Goal: Task Accomplishment & Management: Complete application form

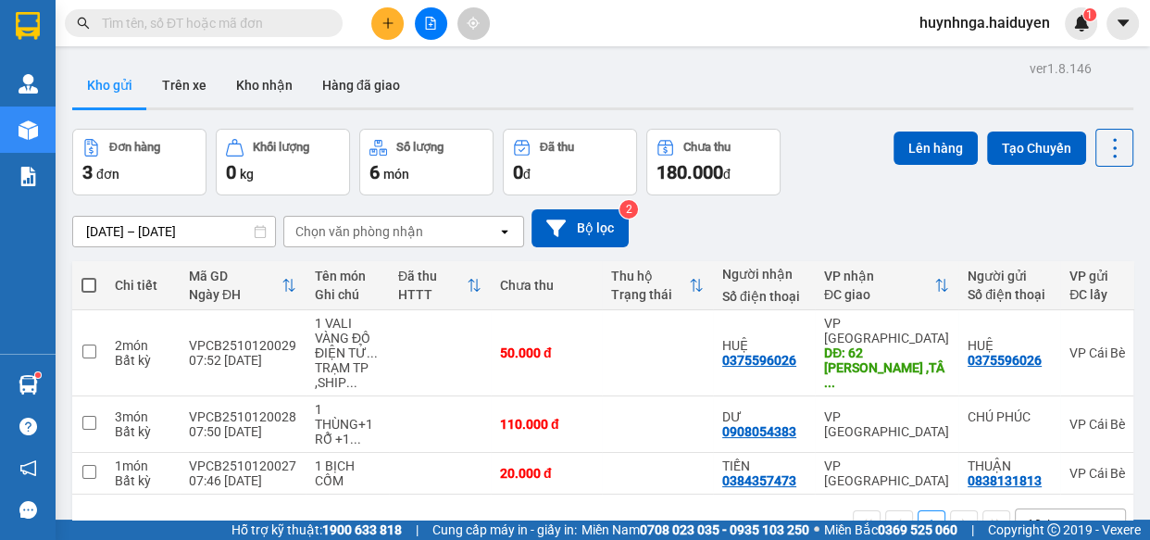
scroll to position [84, 0]
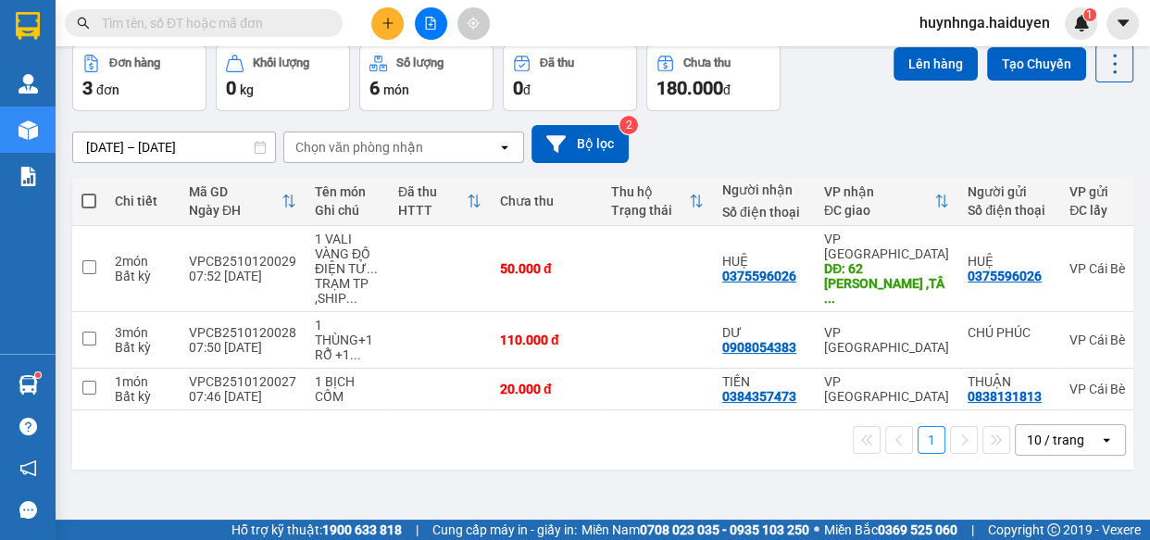
click at [303, 22] on input "text" at bounding box center [211, 23] width 218 height 20
type input "d"
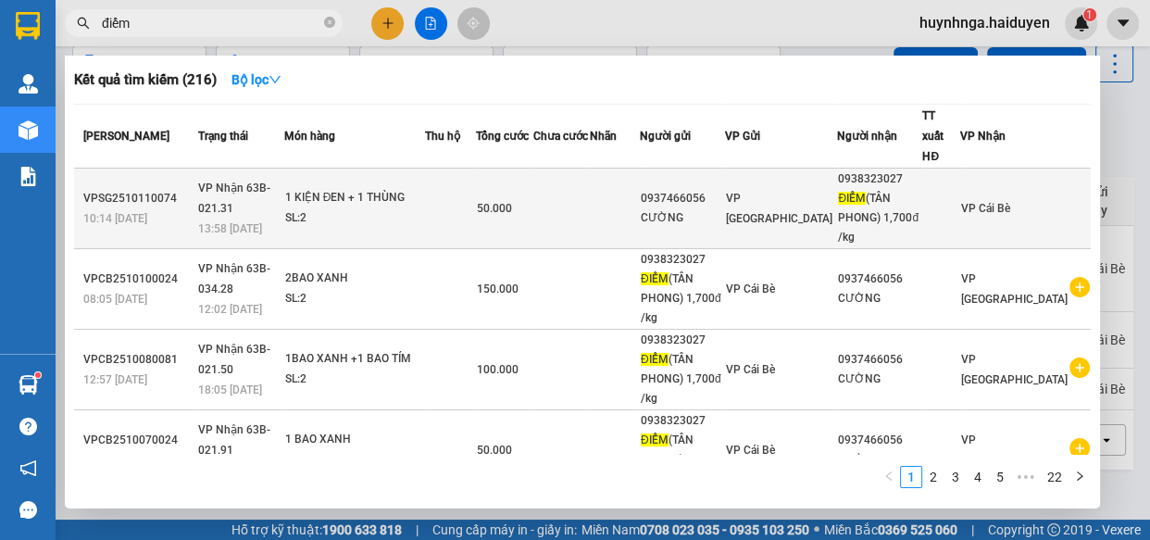
type input "điểm"
click at [640, 204] on td at bounding box center [615, 208] width 50 height 81
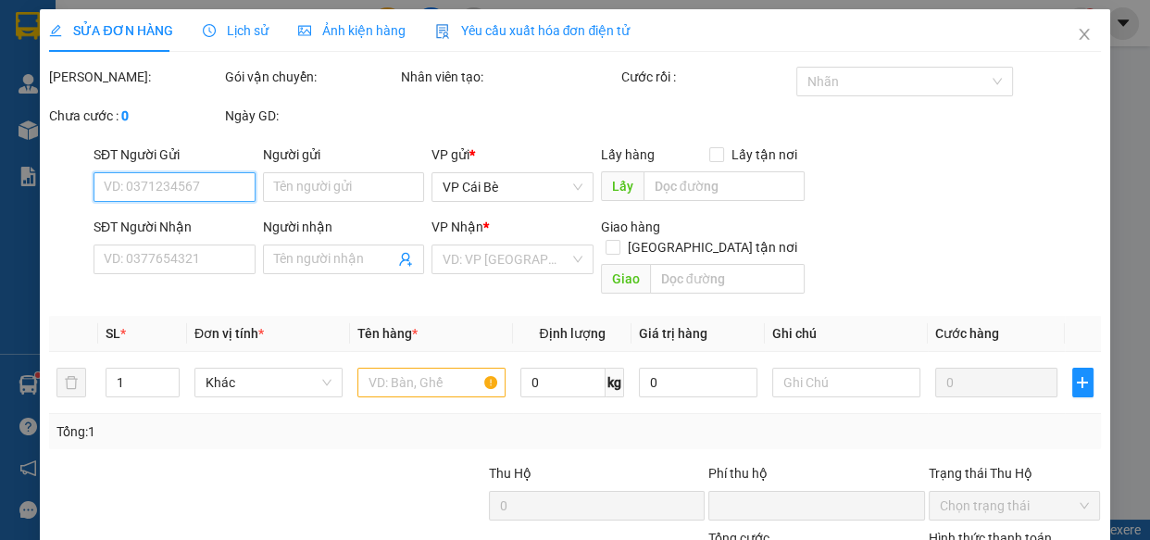
type input "0937466056"
type input "CƯỜNG"
type input "0938323027"
type input "ĐIỂM ([GEOGRAPHIC_DATA]) 1,700đ /kg"
type input "0"
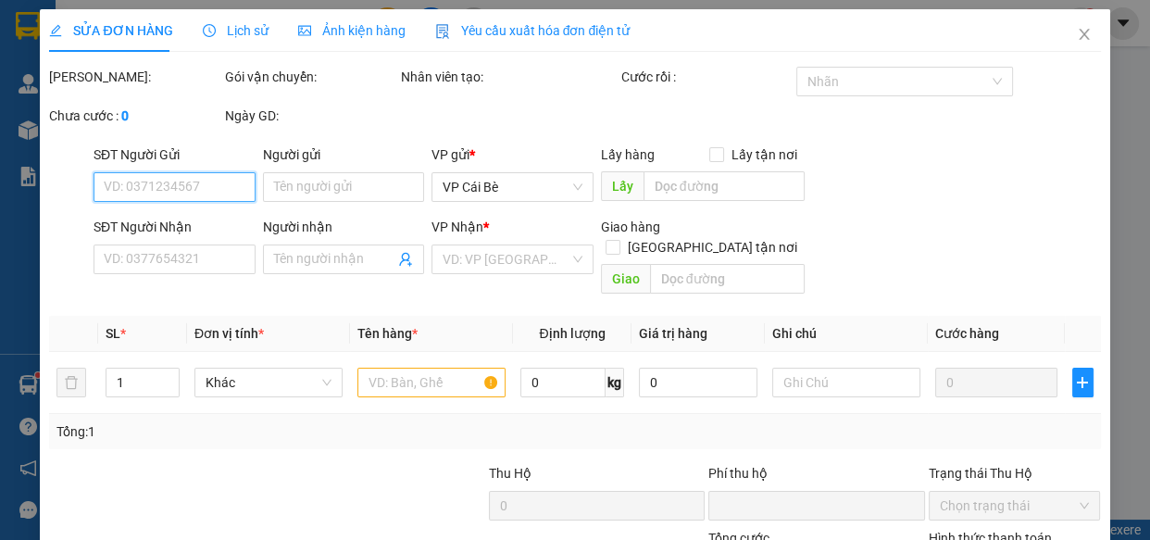
type input "50.000"
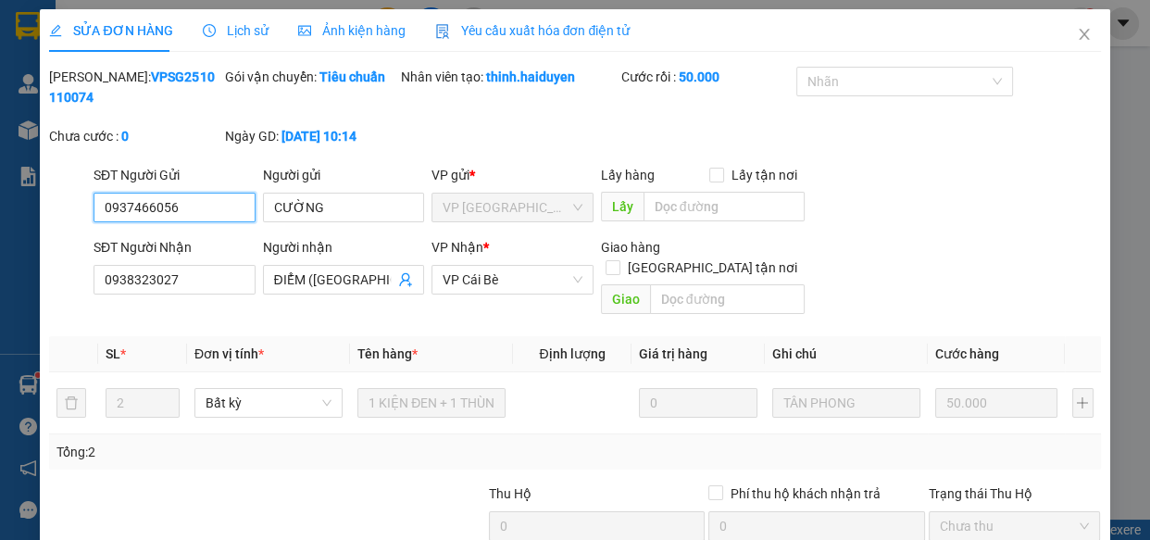
drag, startPoint x: 184, startPoint y: 208, endPoint x: 0, endPoint y: 219, distance: 184.6
click at [0, 218] on div "SỬA ĐƠN HÀNG Lịch sử Ảnh kiện hàng Yêu cầu xuất hóa đơn điện tử Total Paid Fee …" at bounding box center [575, 270] width 1150 height 540
click at [1077, 32] on icon "close" at bounding box center [1084, 34] width 15 height 15
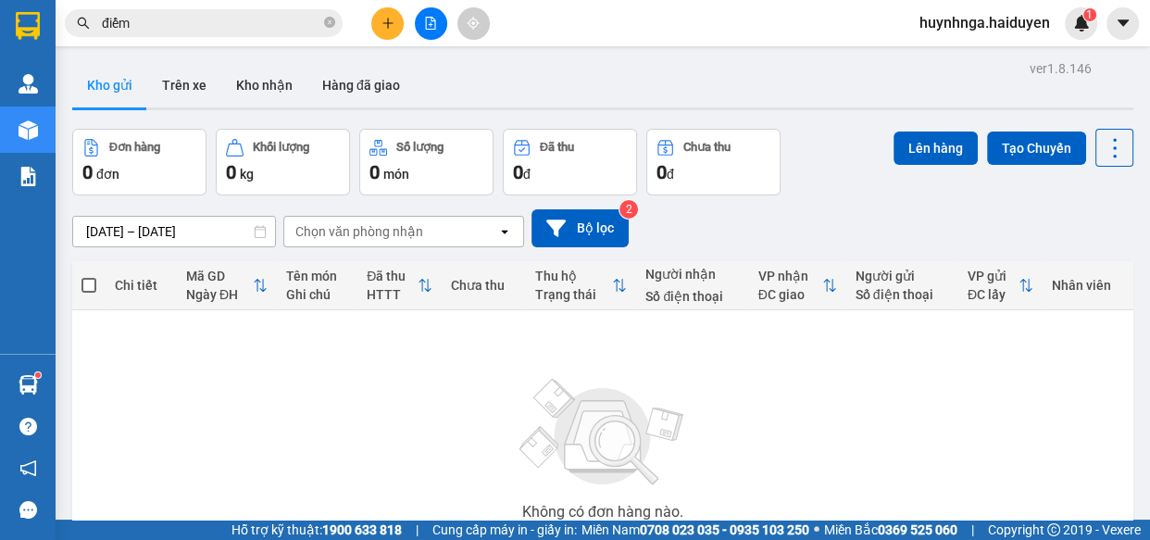
click at [397, 21] on button at bounding box center [387, 23] width 32 height 32
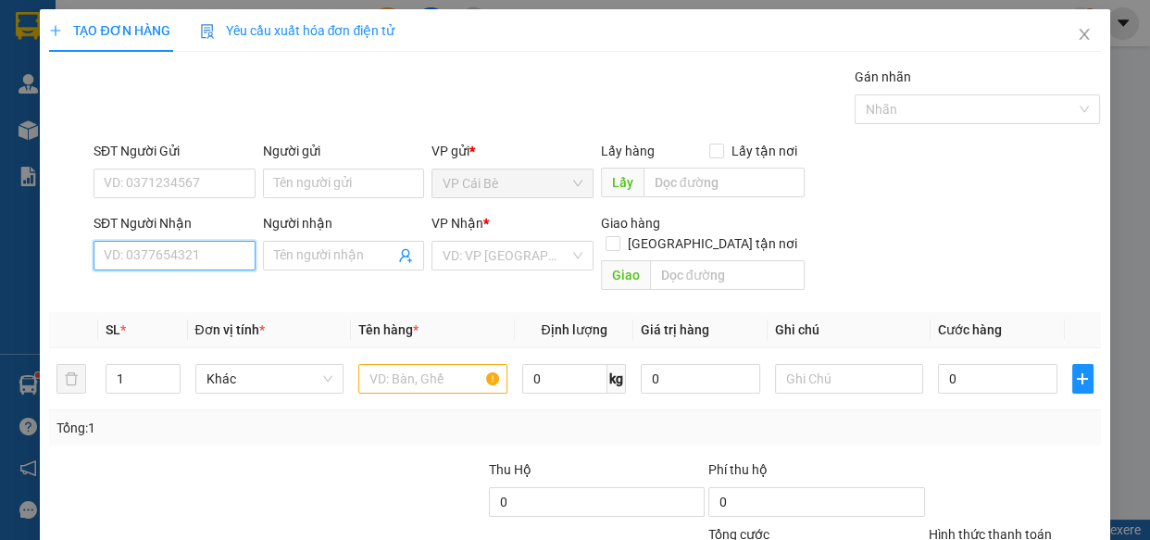
click at [175, 256] on input "SĐT Người Nhận" at bounding box center [175, 256] width 162 height 30
paste input "0937466056"
type input "0937466056"
click at [177, 262] on input "0937466056" at bounding box center [175, 256] width 162 height 30
click at [198, 293] on div "0937466056 - CƯỜNG" at bounding box center [173, 292] width 138 height 20
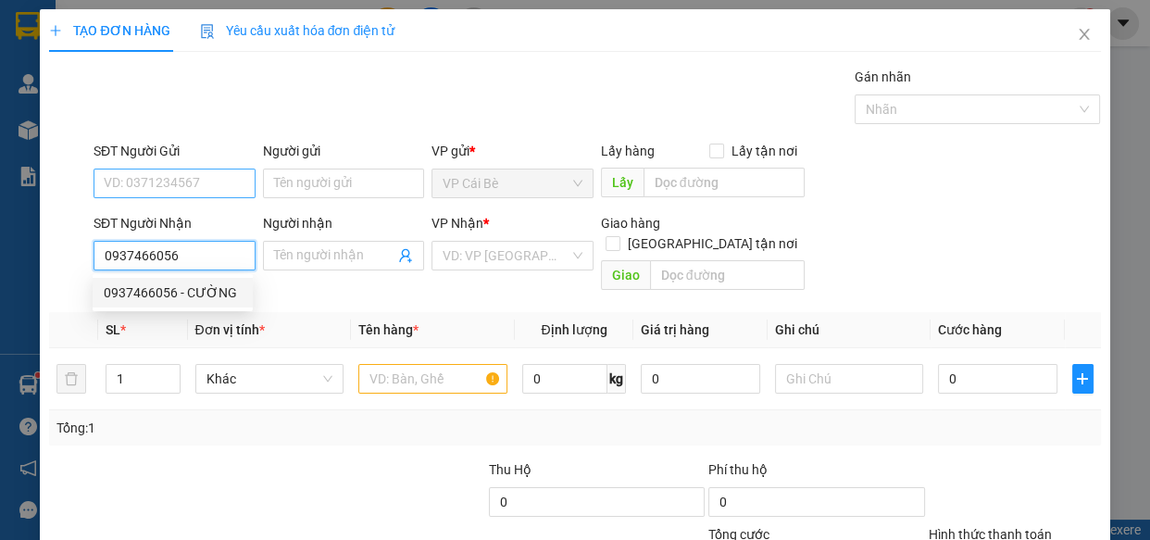
type input "CƯỜNG"
type input "150.000"
type input "0937466056"
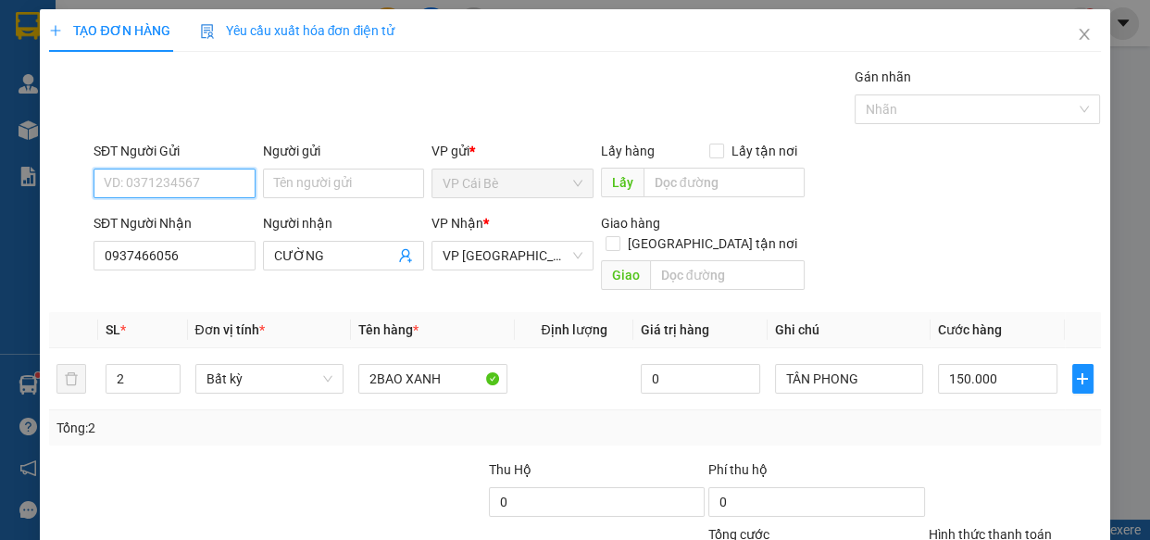
click at [182, 187] on input "SĐT Người Gửi" at bounding box center [175, 183] width 162 height 30
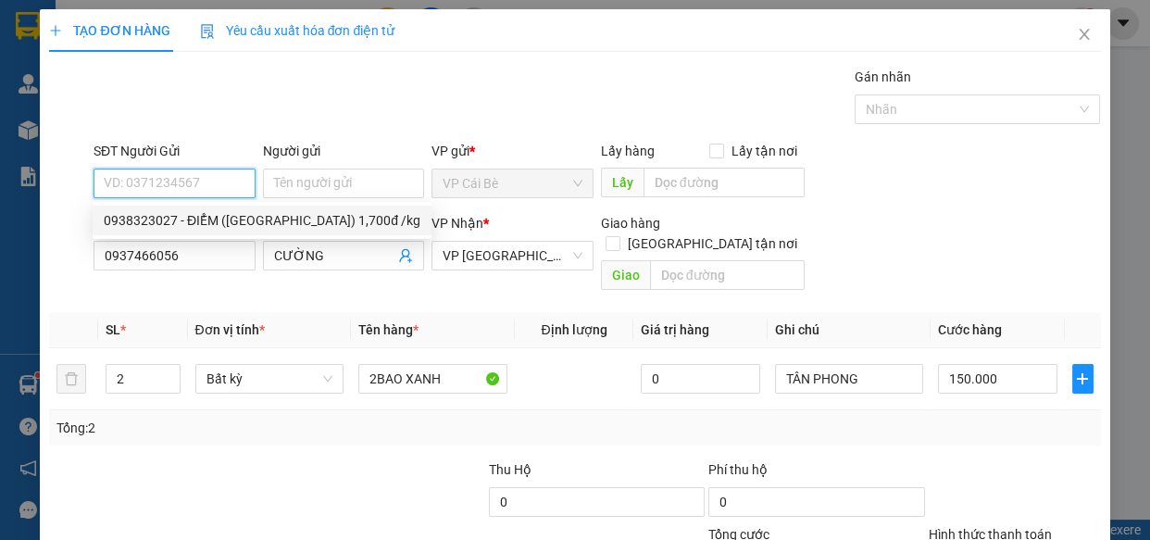
click at [204, 219] on div "0938323027 - ĐIỂM ([GEOGRAPHIC_DATA]) 1,700đ /kg" at bounding box center [262, 220] width 317 height 20
type input "0938323027"
type input "ĐIỂM ([GEOGRAPHIC_DATA]) 1,700đ /kg"
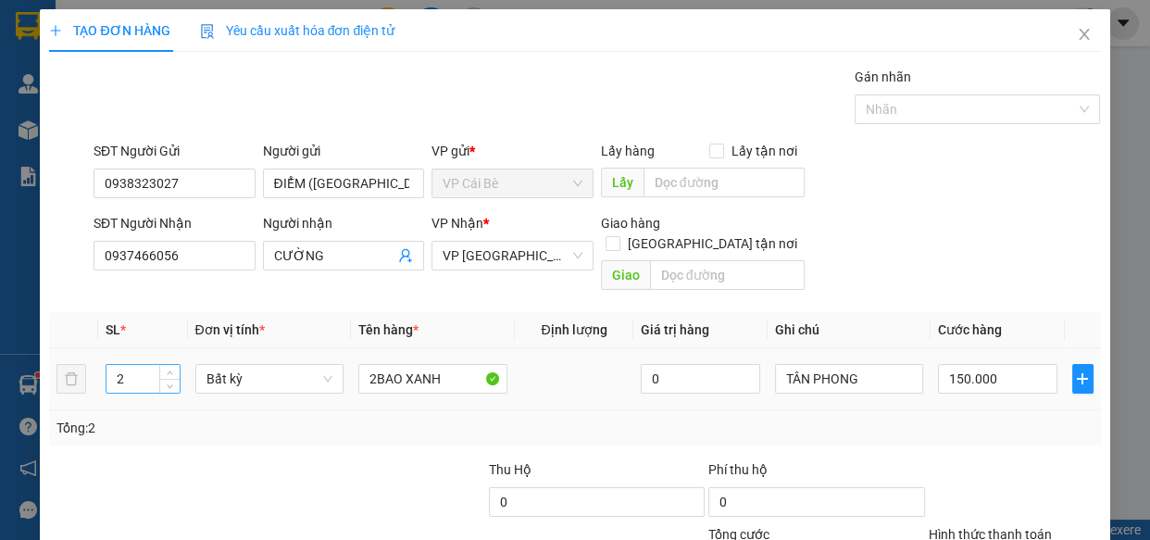
click at [131, 365] on input "2" at bounding box center [142, 379] width 72 height 28
type input "1"
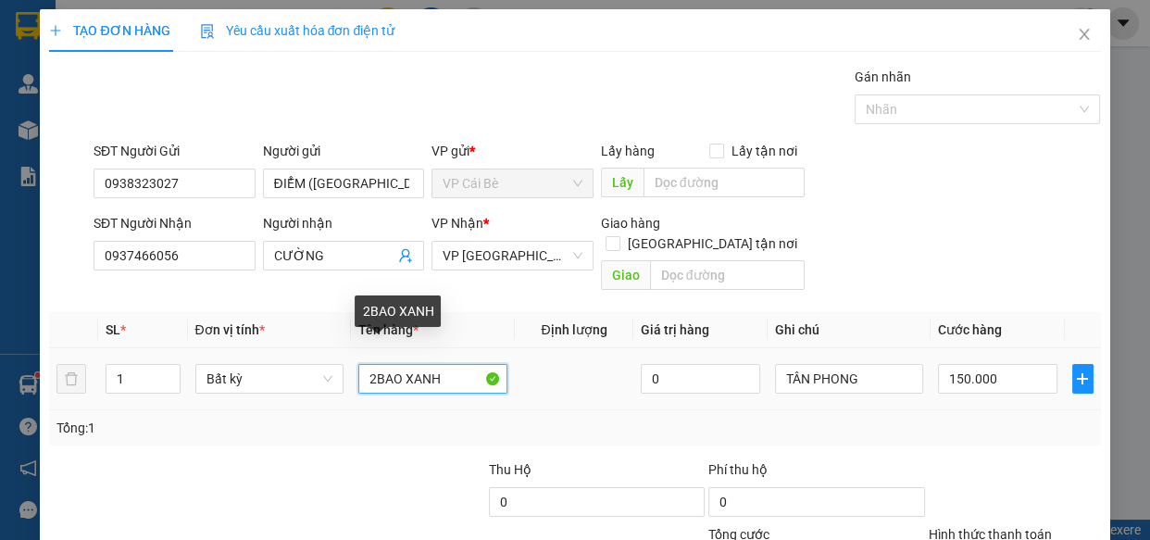
drag, startPoint x: 440, startPoint y: 360, endPoint x: 315, endPoint y: 375, distance: 125.9
click at [316, 376] on tr "1 Bất kỳ 2BAO XANH 0 TÂN PHONG 150.000" at bounding box center [574, 379] width 1051 height 62
type input "0"
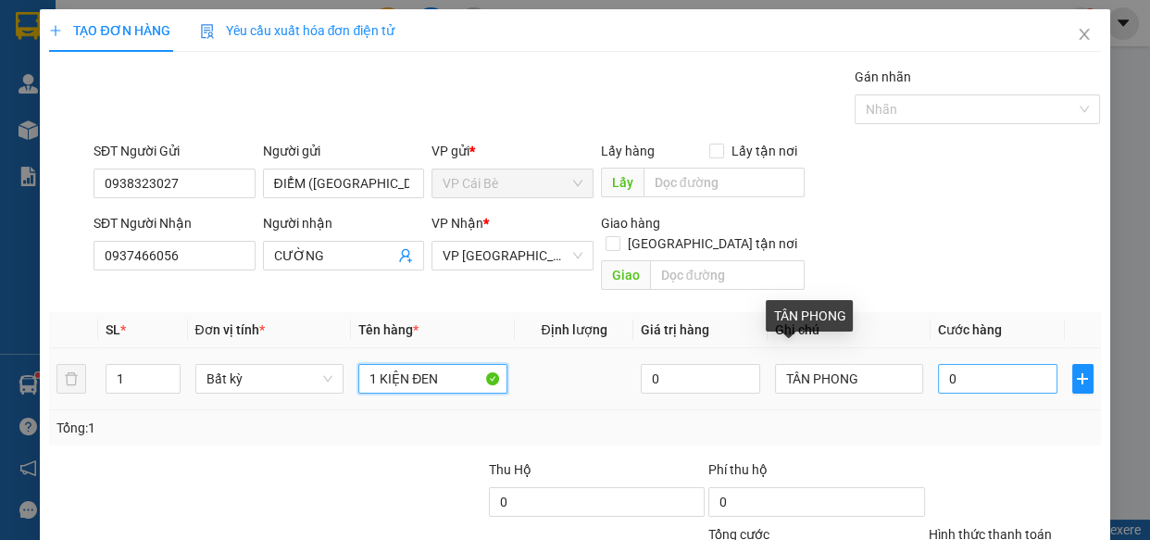
type input "1 KIỆN ĐEN"
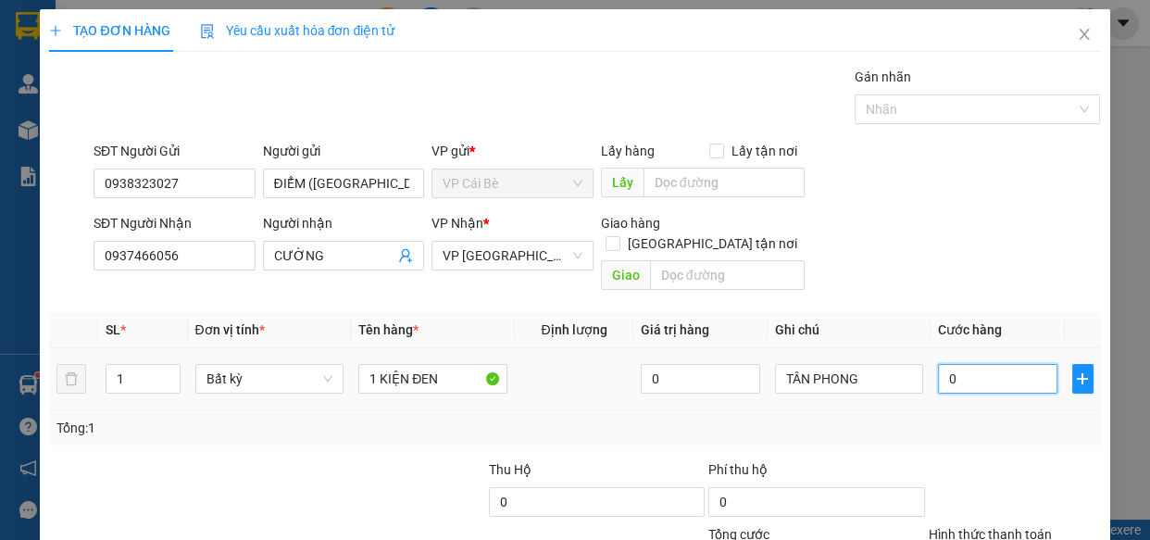
click at [970, 364] on input "0" at bounding box center [997, 379] width 119 height 30
type input "0"
type input "2"
type input "02"
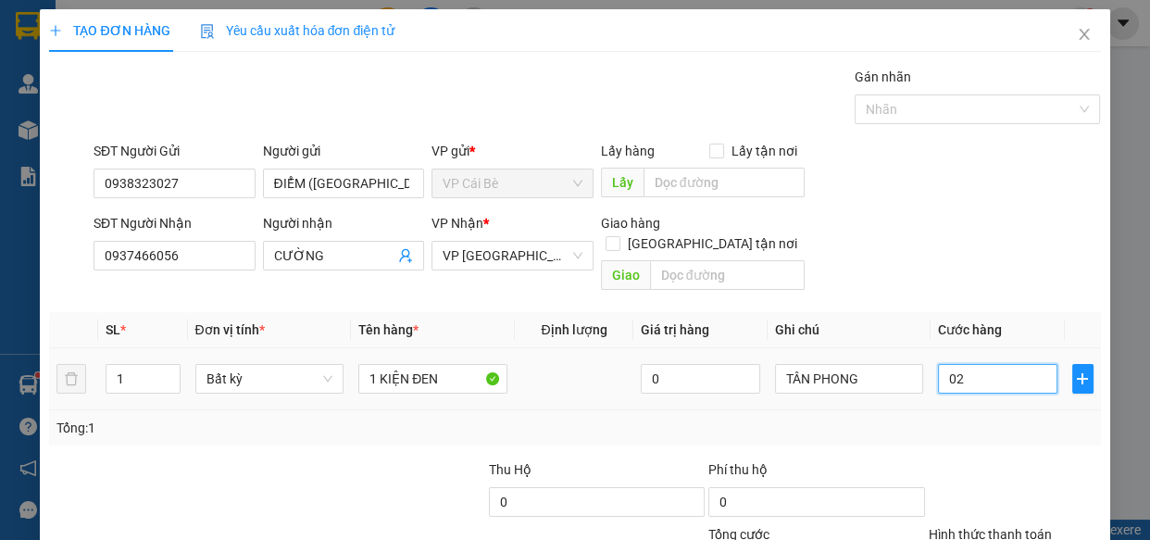
type input "20"
type input "020"
type input "20.000"
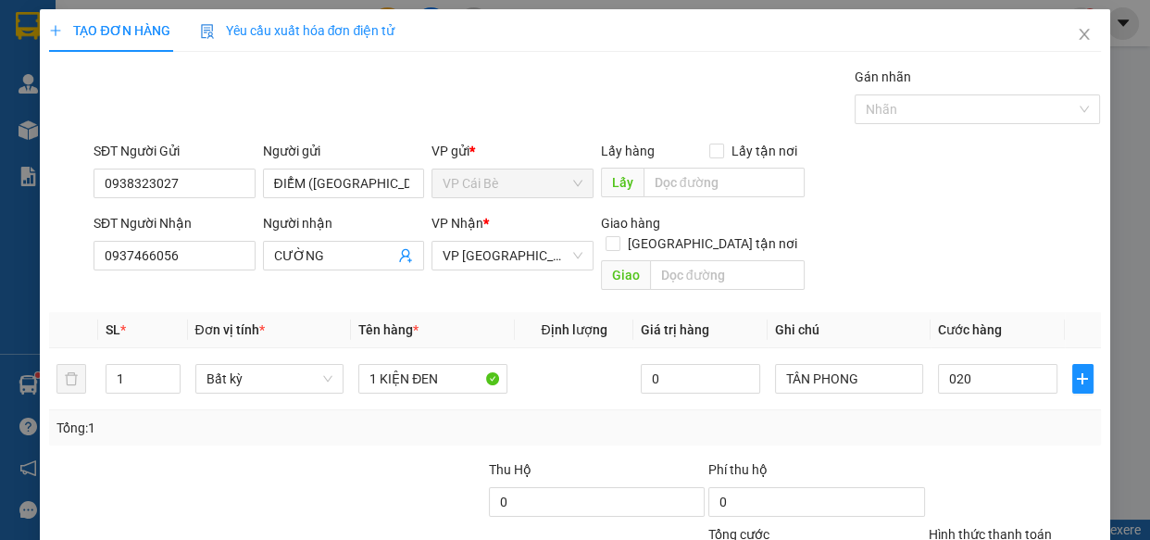
type input "20.000"
click at [941, 459] on div at bounding box center [1015, 491] width 176 height 65
click at [449, 364] on input "1 KIỆN ĐEN" at bounding box center [432, 379] width 149 height 30
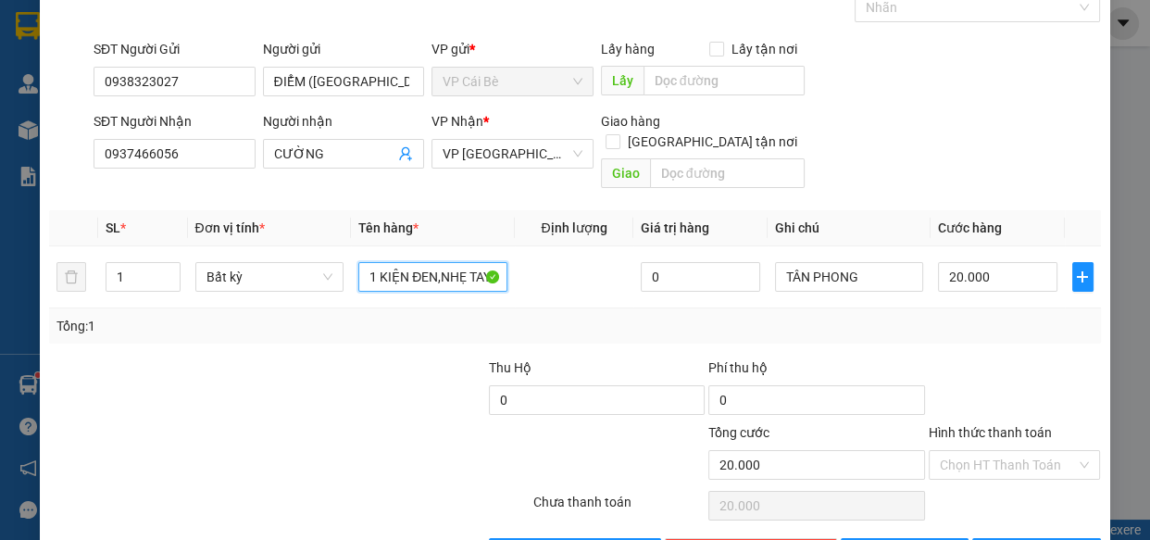
scroll to position [144, 0]
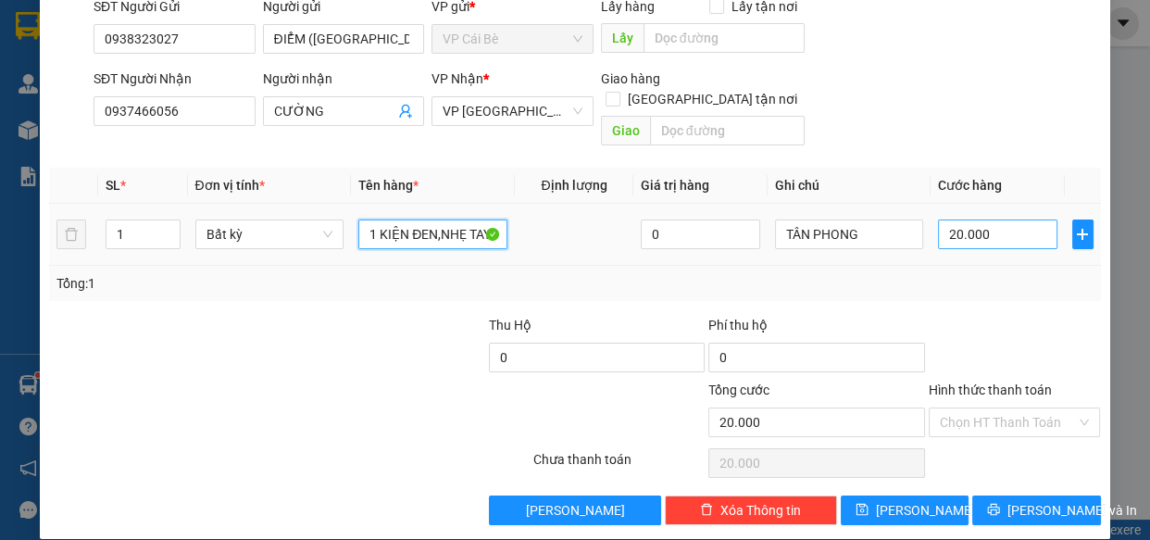
type input "1 KIỆN ĐEN,NHẸ TAY"
click at [1000, 219] on input "20.000" at bounding box center [997, 234] width 119 height 30
type input "0"
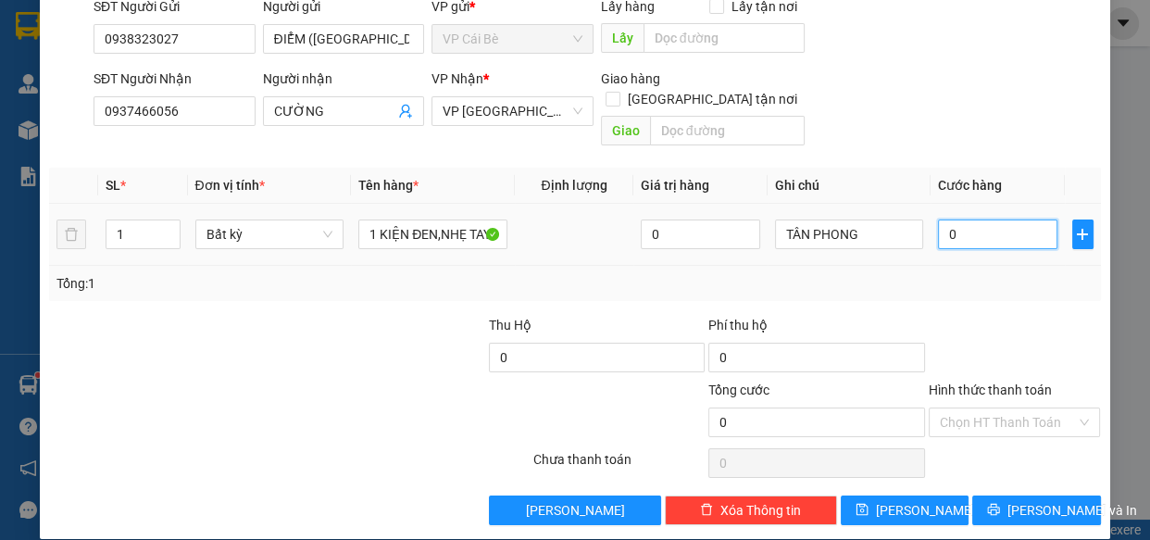
type input "2"
type input "02"
type input "20"
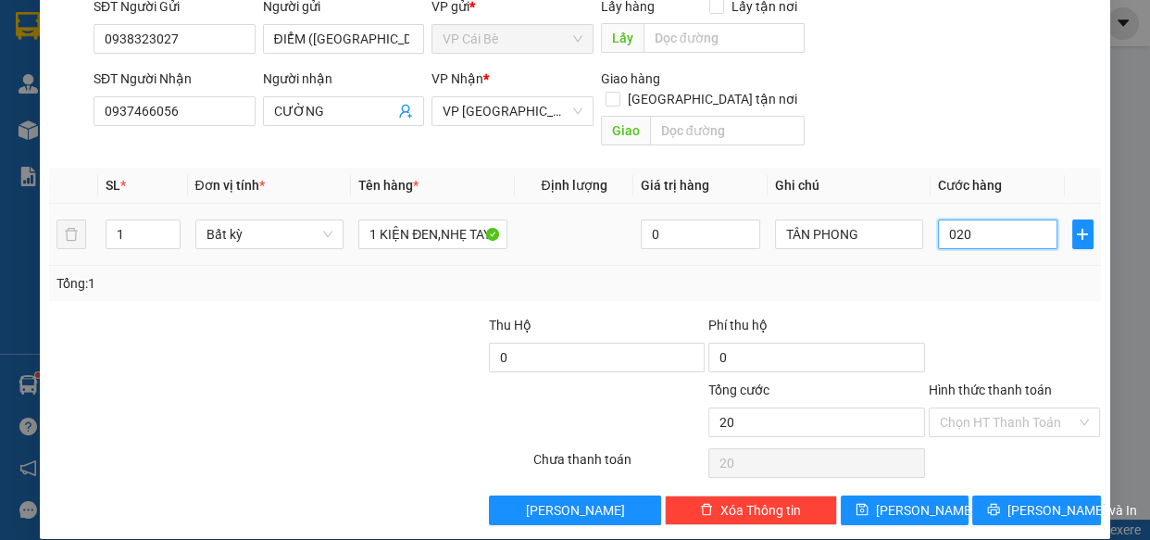
type input "020"
type input "20.000"
drag, startPoint x: 1018, startPoint y: 252, endPoint x: 1065, endPoint y: 273, distance: 51.0
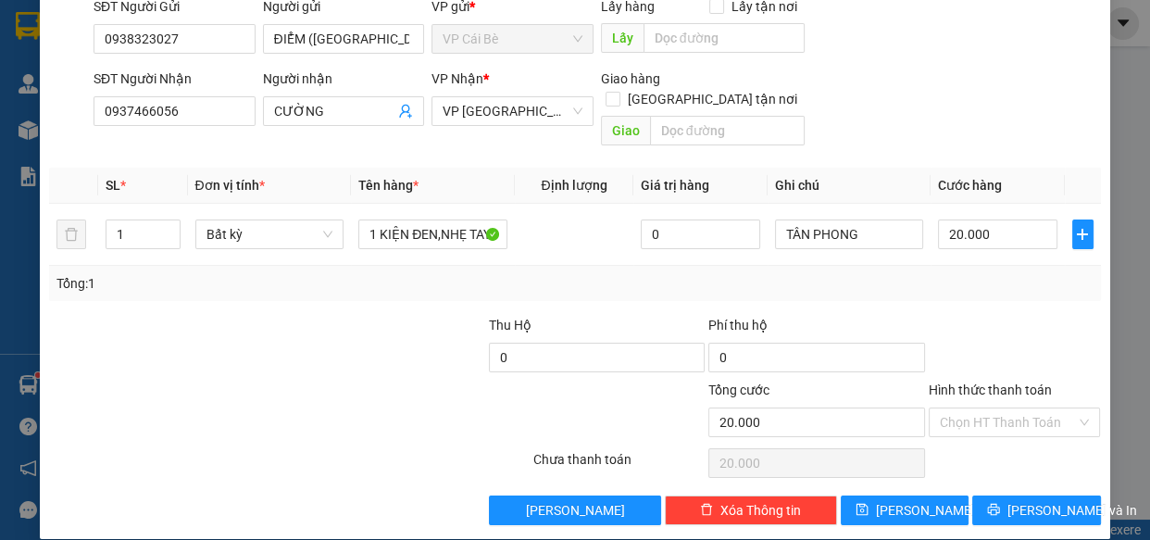
click at [1020, 266] on div "Tổng: 1" at bounding box center [574, 283] width 1051 height 35
click at [1019, 408] on input "Hình thức thanh toán" at bounding box center [1008, 422] width 137 height 28
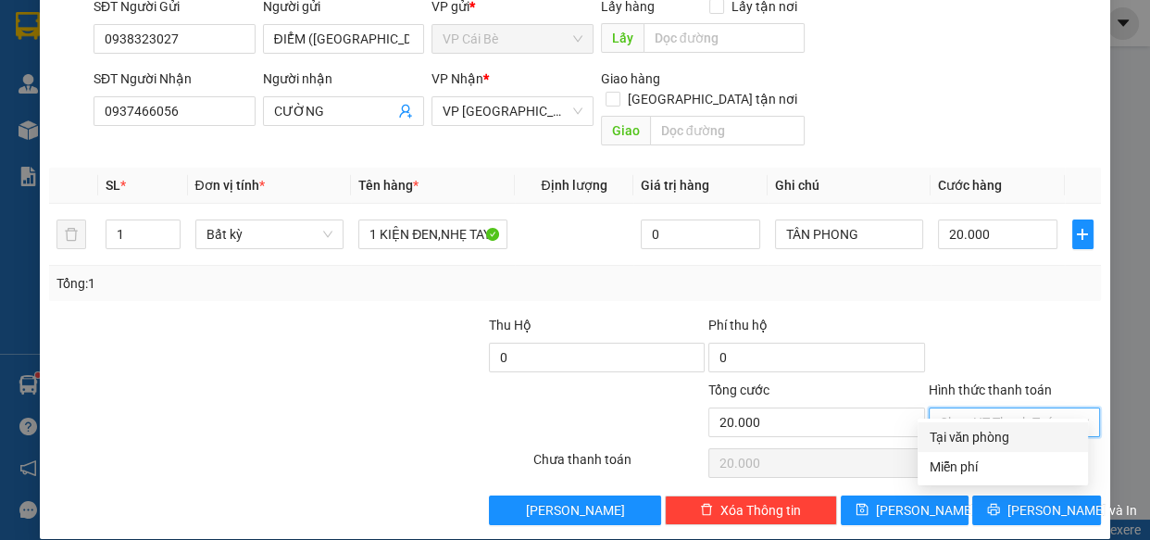
click at [970, 315] on div at bounding box center [1015, 347] width 176 height 65
drag, startPoint x: 1015, startPoint y: 397, endPoint x: 1017, endPoint y: 425, distance: 27.9
click at [1015, 408] on input "Hình thức thanh toán" at bounding box center [1008, 422] width 137 height 28
click at [1015, 439] on div "Tại văn phòng" at bounding box center [1003, 437] width 148 height 20
type input "0"
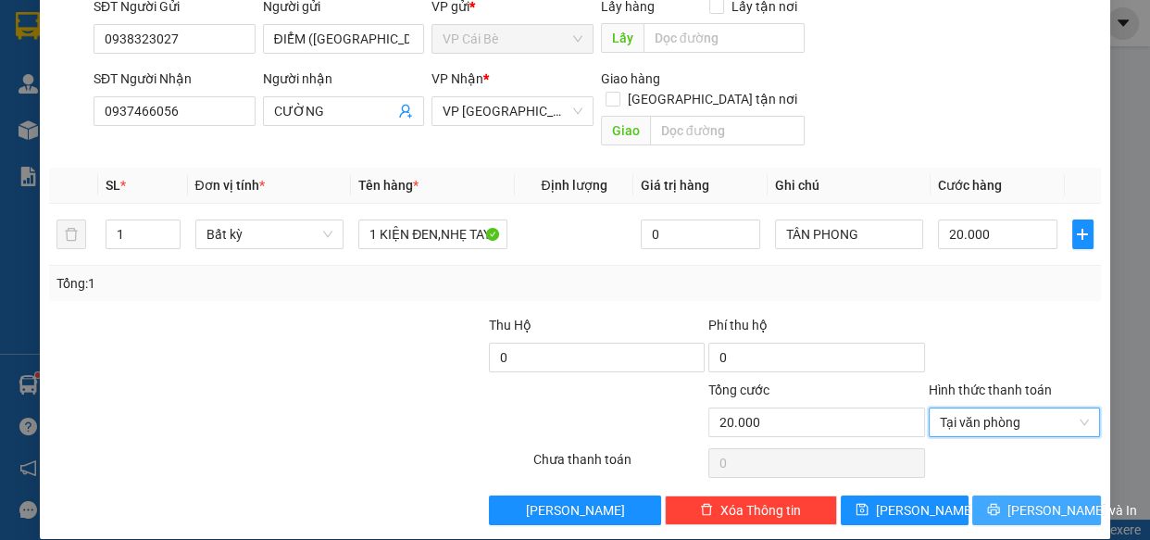
click at [1021, 500] on span "[PERSON_NAME] và In" at bounding box center [1072, 510] width 130 height 20
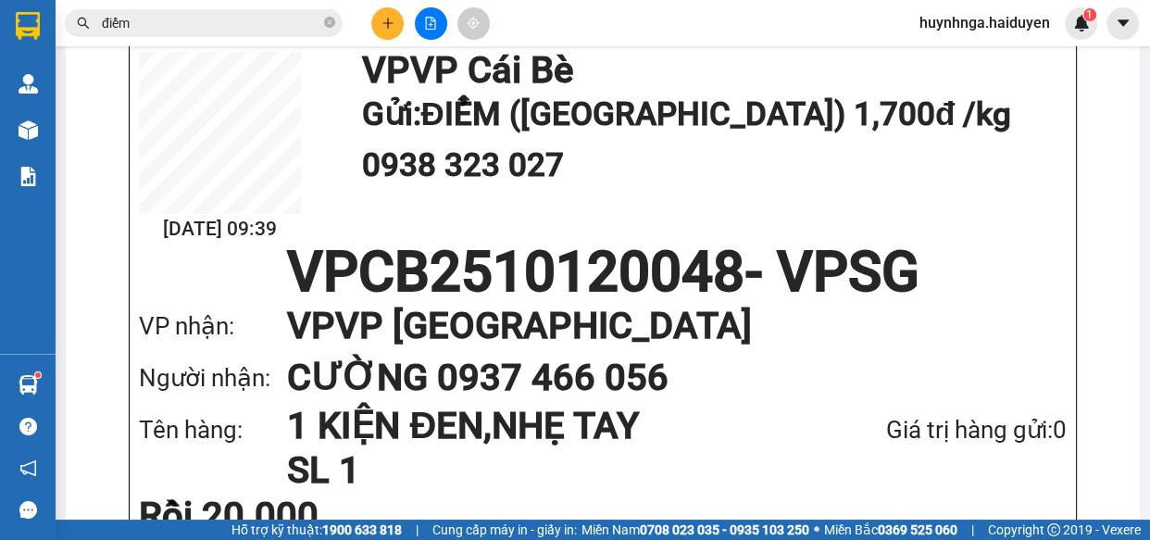
scroll to position [168, 0]
